Goal: Obtain resource: Obtain resource

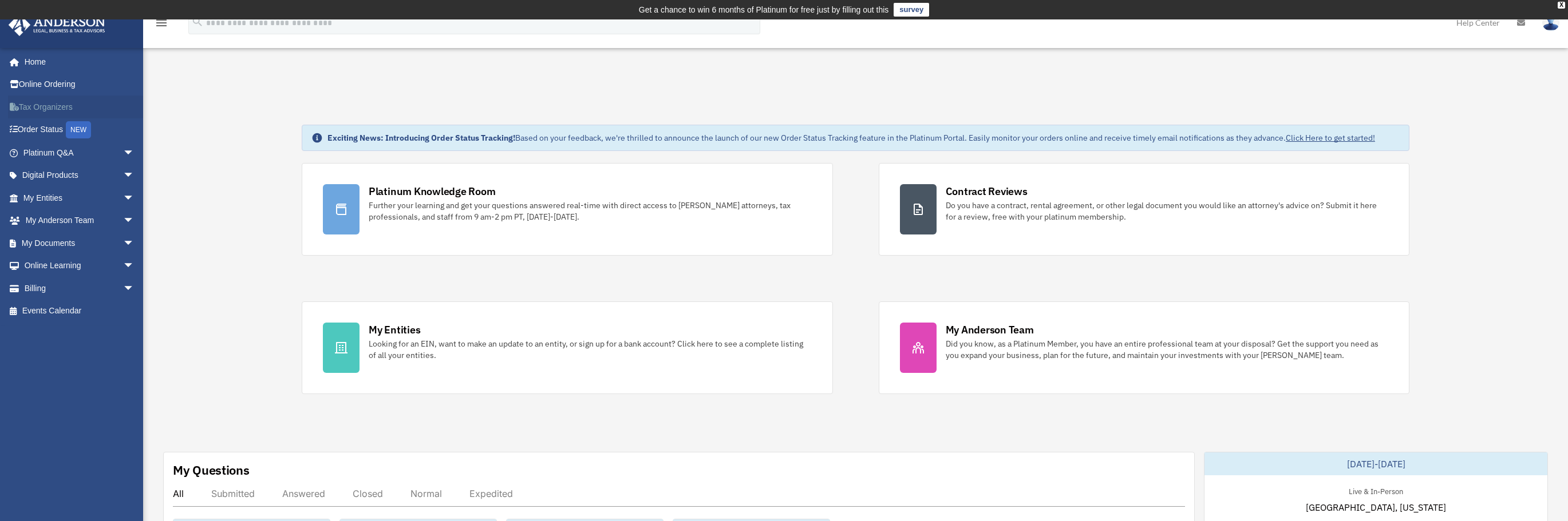
click at [34, 108] on link "Tax Organizers" at bounding box center [80, 106] width 144 height 23
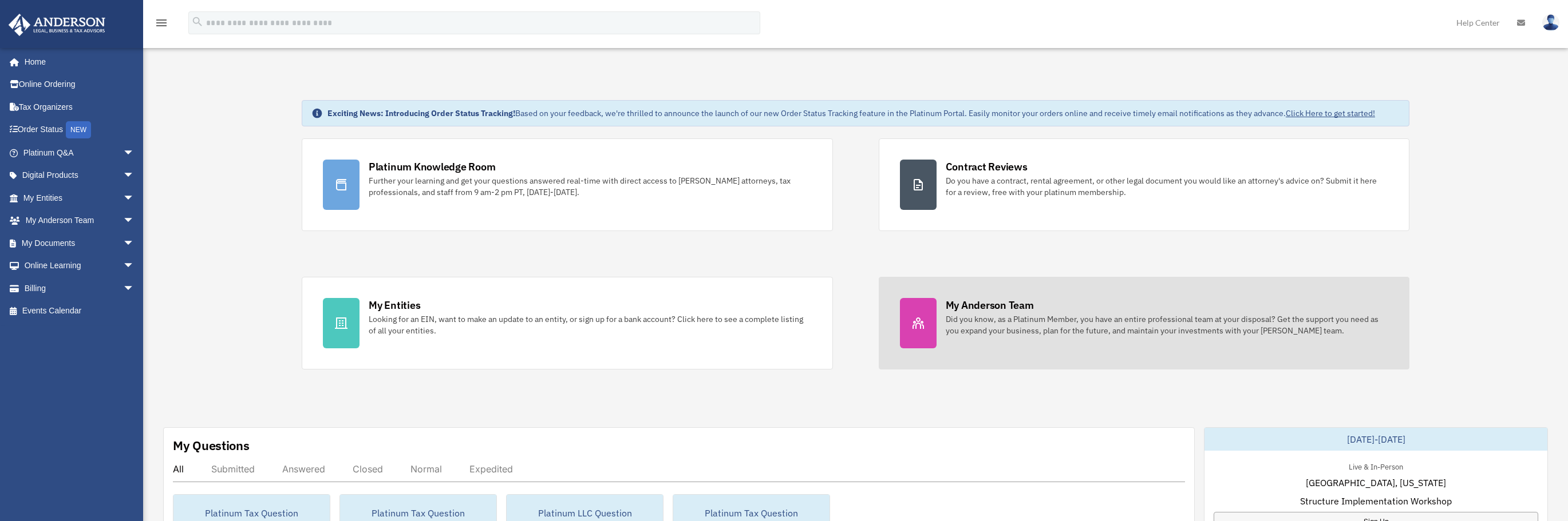
scroll to position [76, 0]
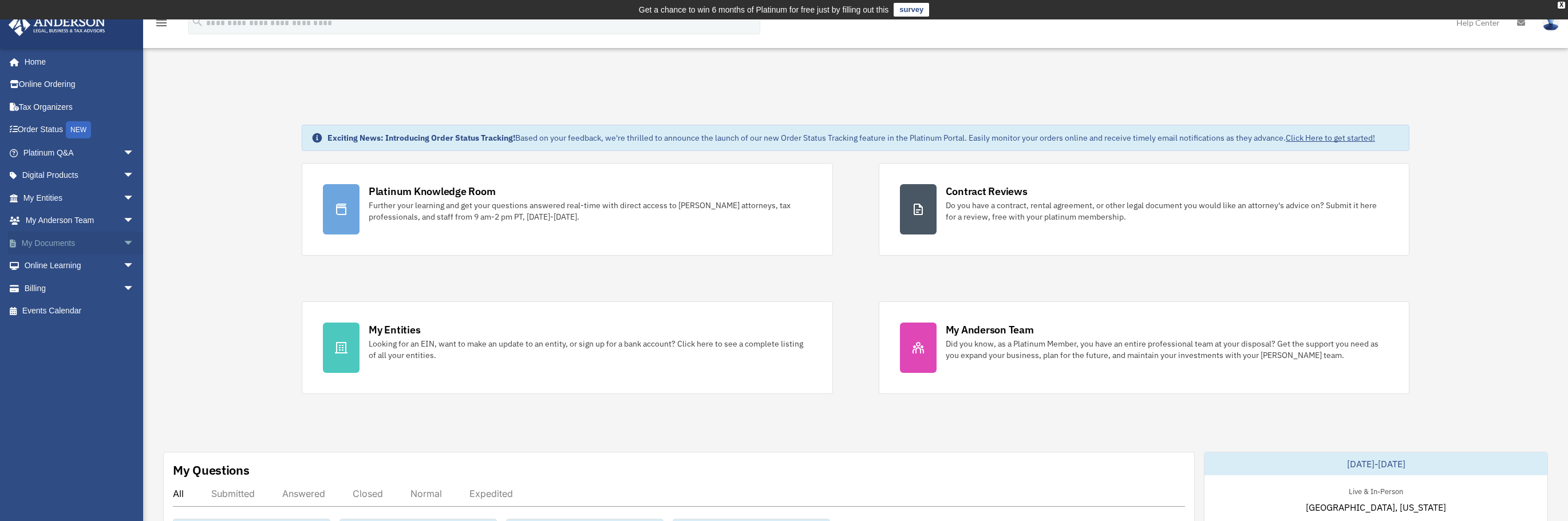
click at [123, 245] on span "arrow_drop_down" at bounding box center [134, 244] width 23 height 24
click at [99, 270] on link "Box" at bounding box center [84, 266] width 136 height 23
click at [44, 266] on link "Box" at bounding box center [84, 266] width 136 height 23
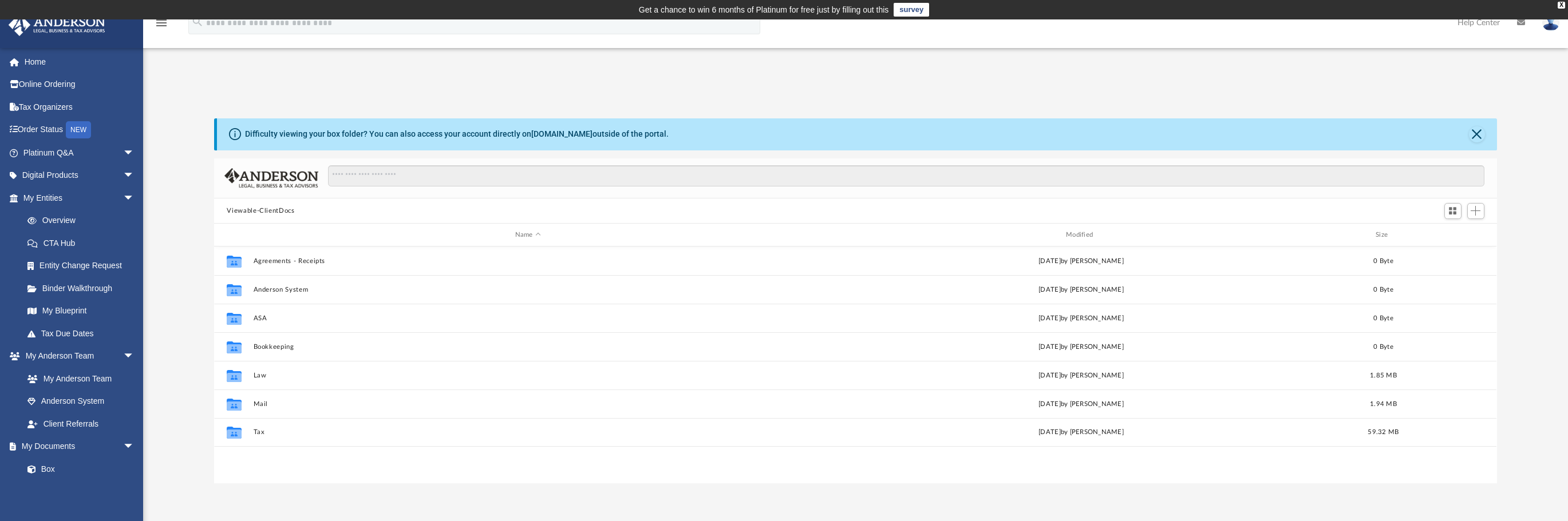
scroll to position [252, 1274]
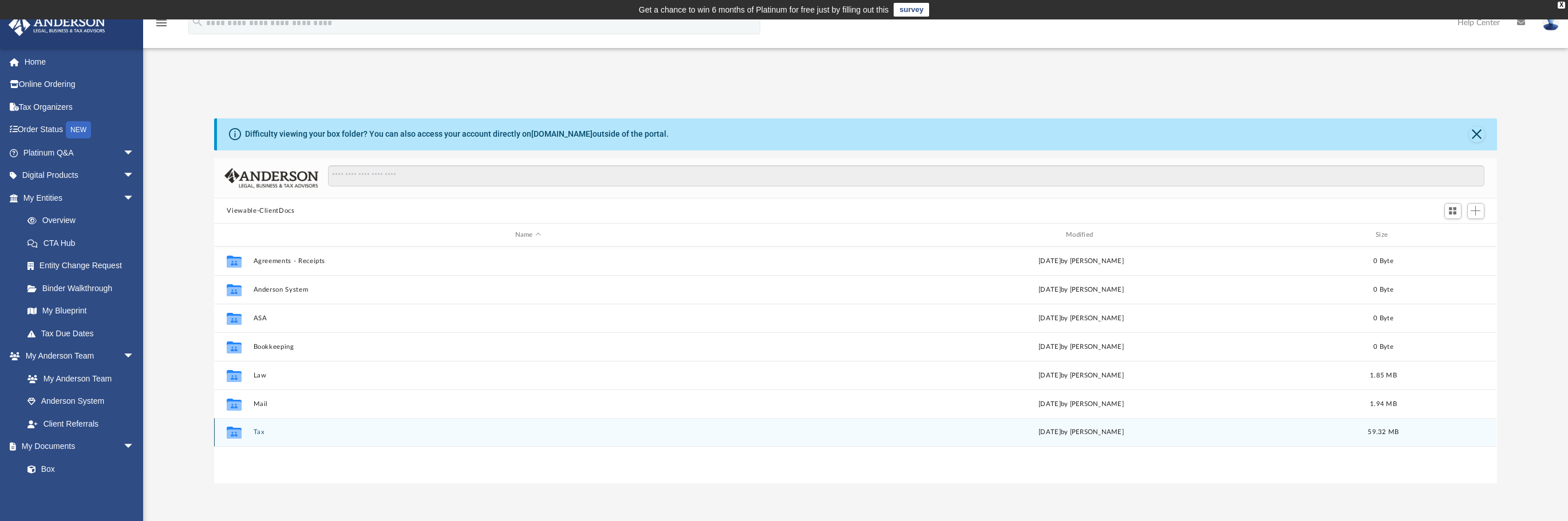
click at [224, 429] on div "Collaborated Folder" at bounding box center [234, 432] width 29 height 18
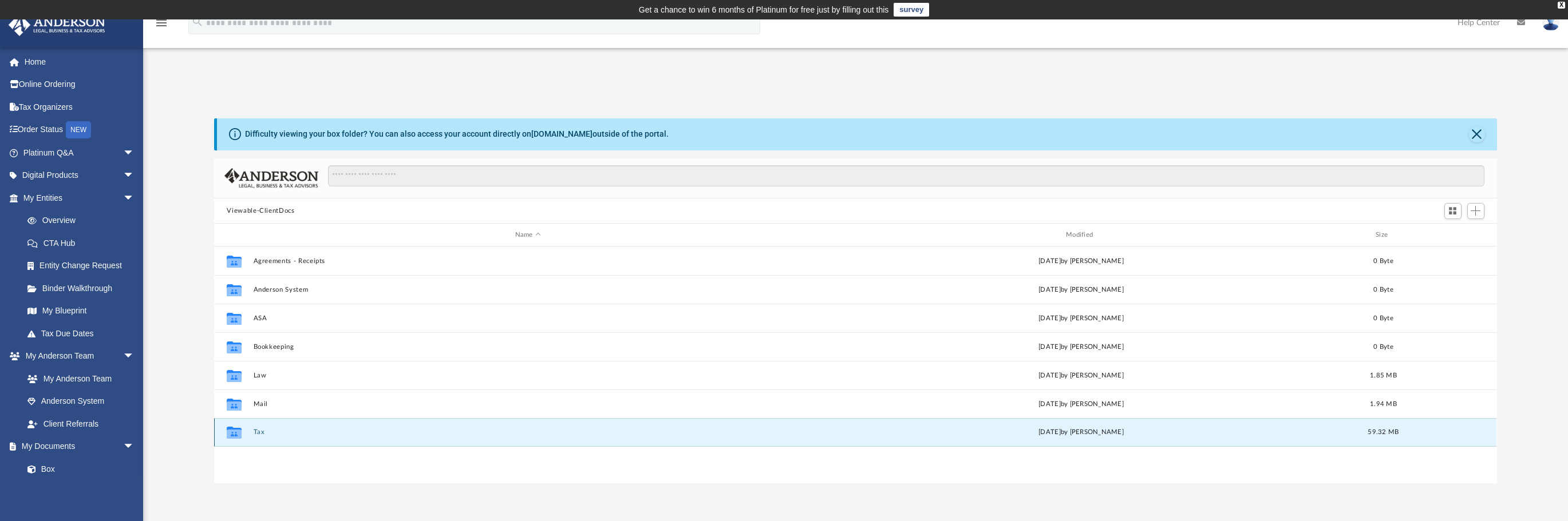
click at [255, 434] on button "Tax" at bounding box center [527, 432] width 548 height 7
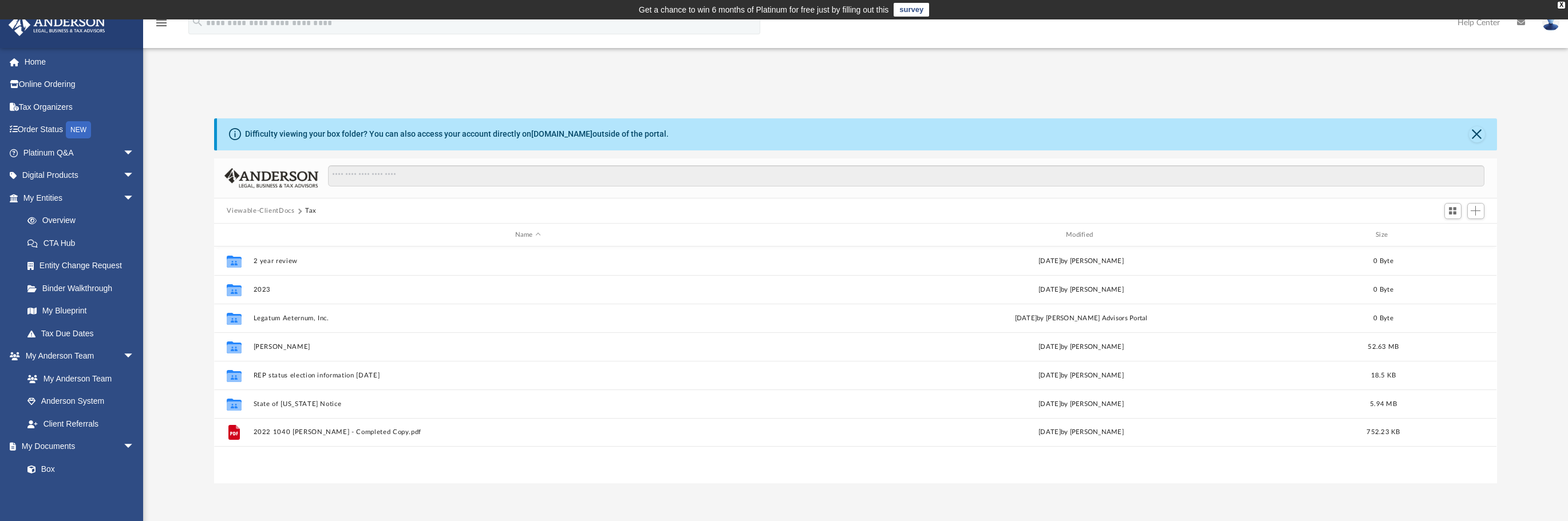
click at [263, 213] on button "Viewable-ClientDocs" at bounding box center [260, 211] width 67 height 10
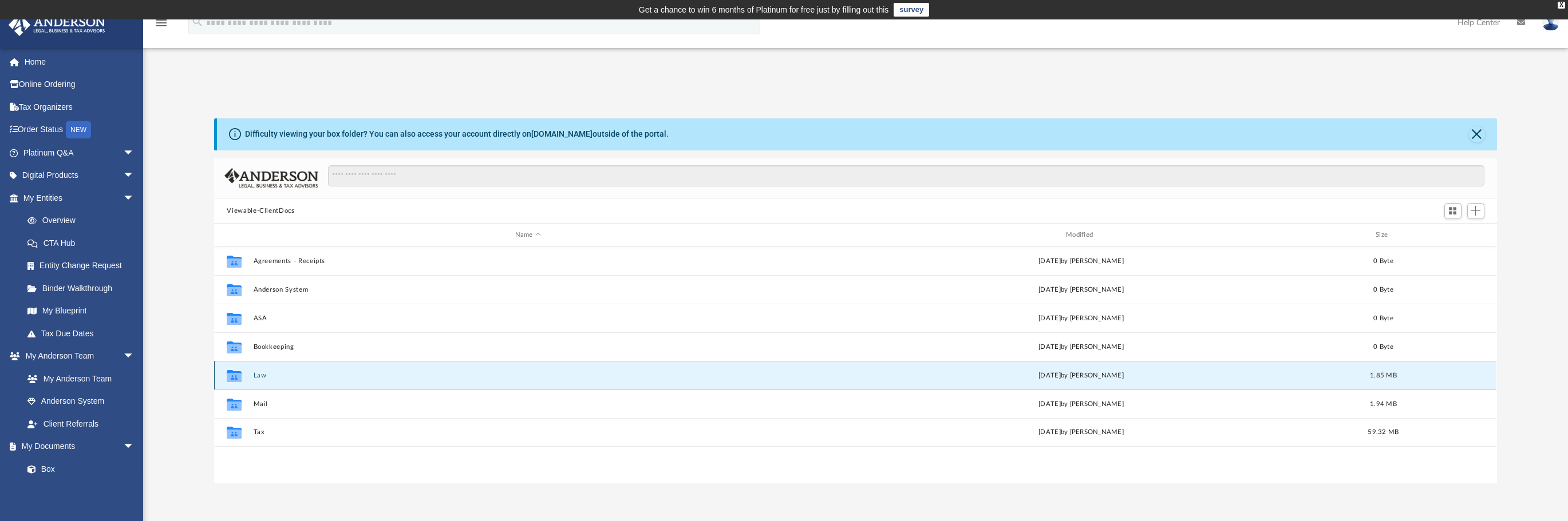
click at [257, 376] on button "Law" at bounding box center [527, 375] width 548 height 7
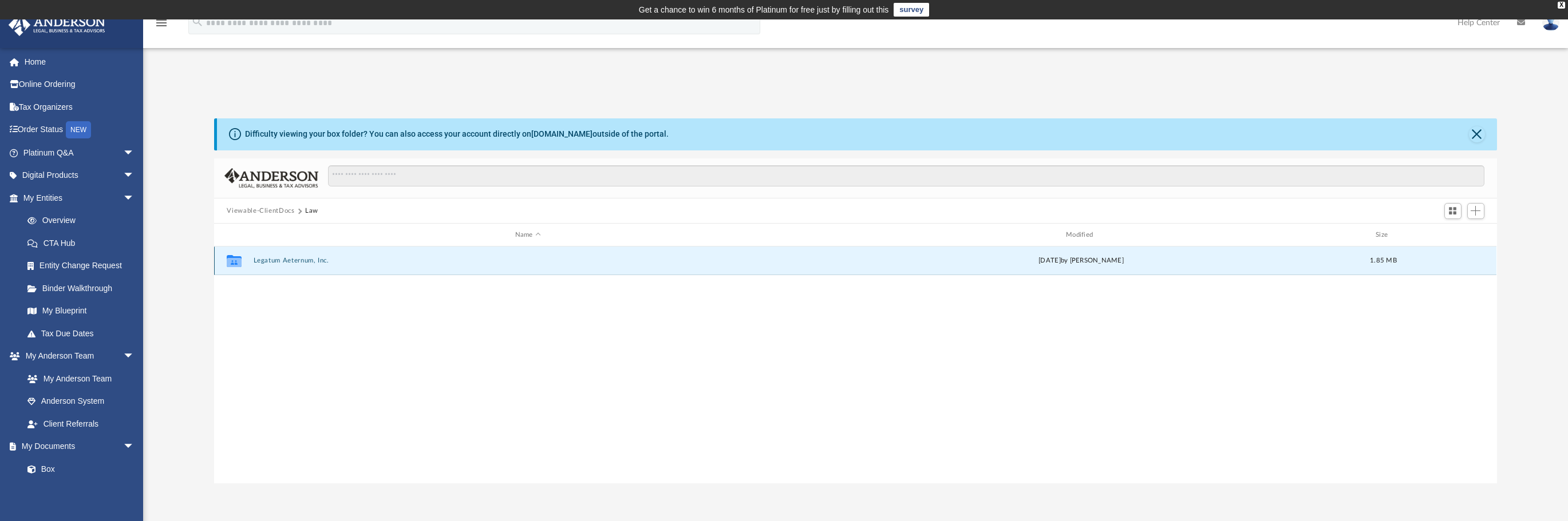
click at [292, 263] on button "Legatum Aeternum, Inc." at bounding box center [527, 260] width 548 height 7
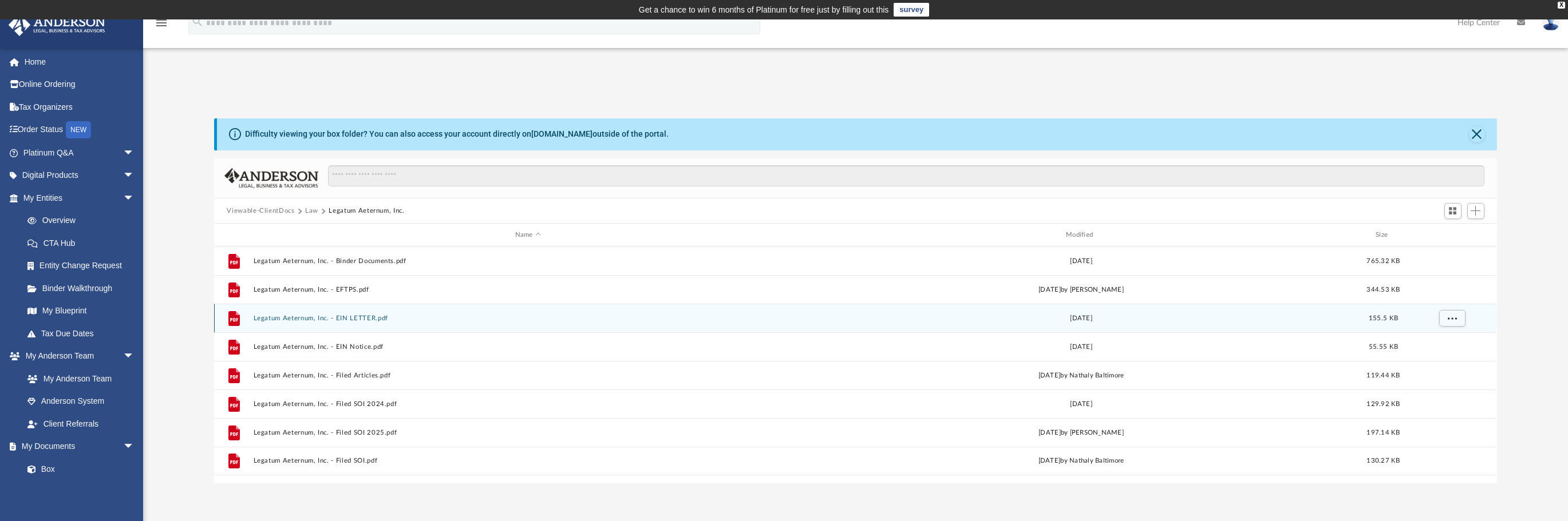
click at [312, 318] on button "Legatum Aeternum, Inc. - EIN LETTER.pdf" at bounding box center [527, 318] width 548 height 7
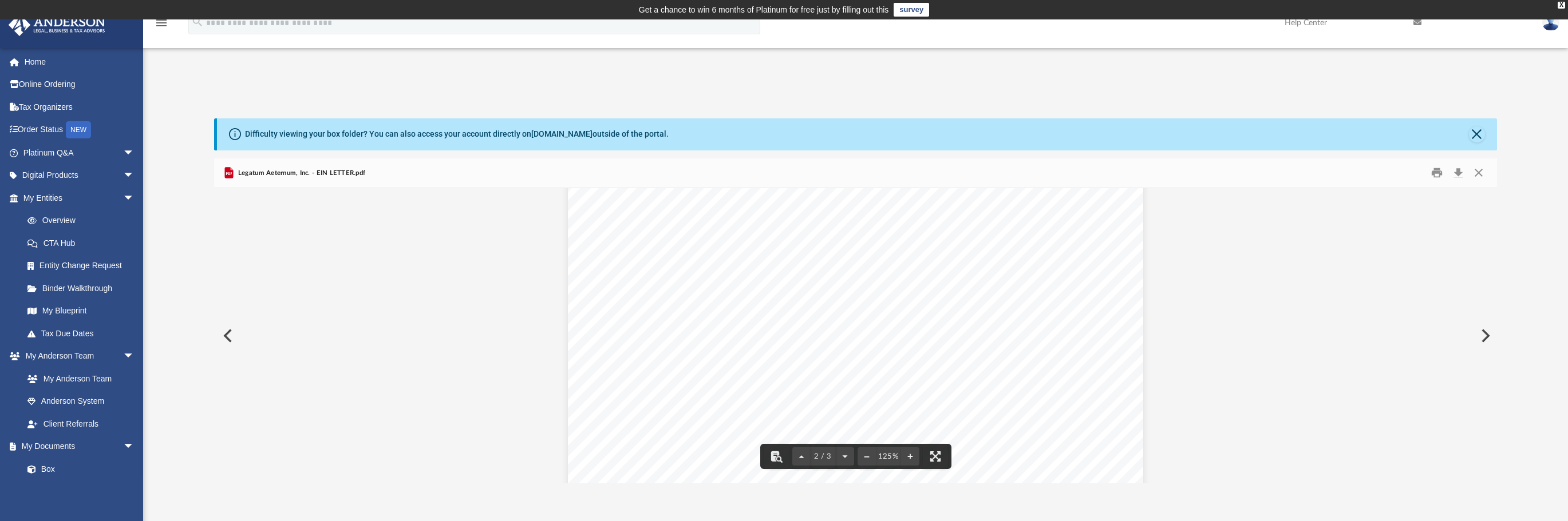
scroll to position [1144, 0]
